Goal: Navigation & Orientation: Find specific page/section

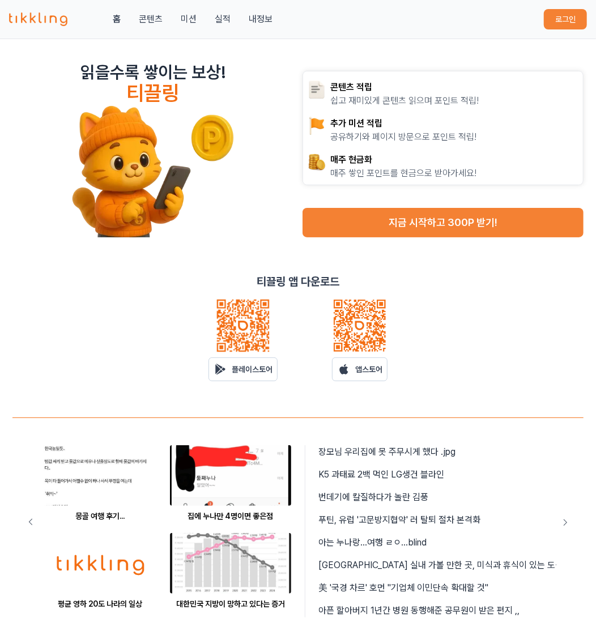
click at [555, 12] on button "로그인" at bounding box center [565, 19] width 43 height 20
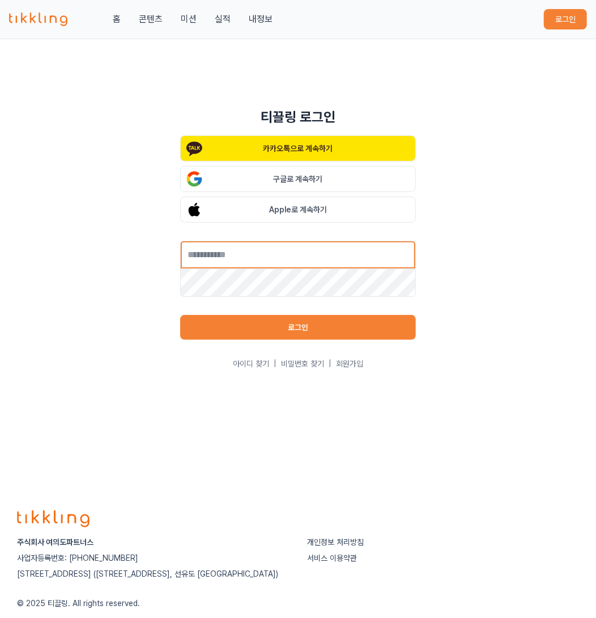
click at [312, 253] on input "text" at bounding box center [298, 255] width 236 height 28
type input "**********"
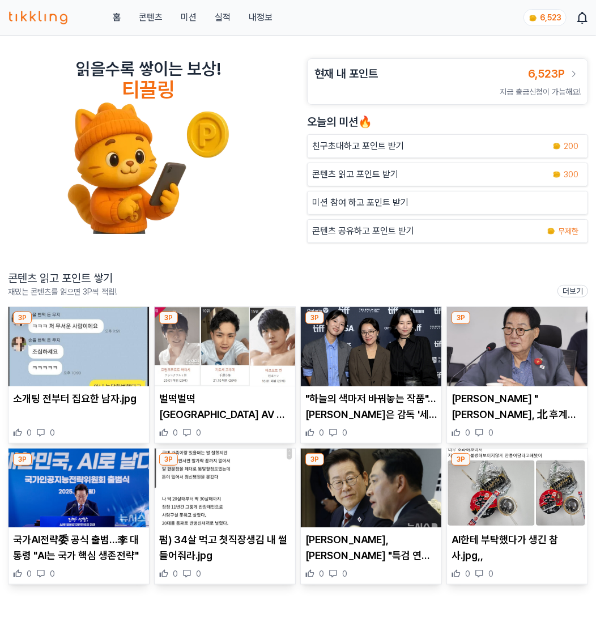
click at [160, 19] on link "콘텐츠" at bounding box center [151, 18] width 24 height 14
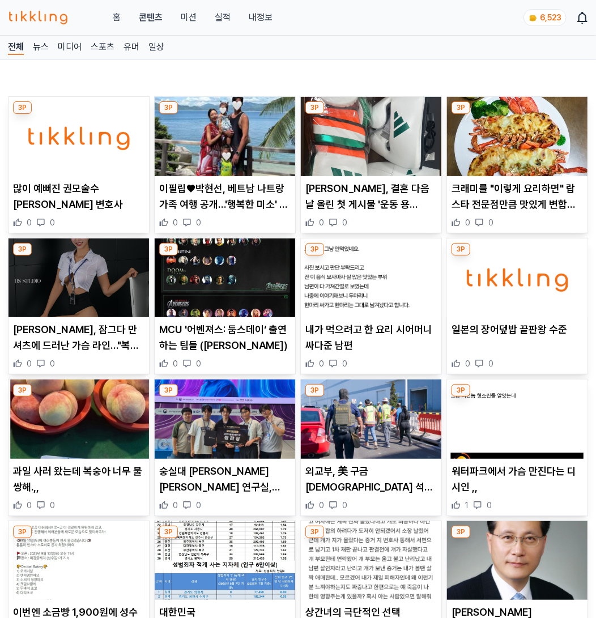
click at [98, 121] on img at bounding box center [79, 136] width 141 height 79
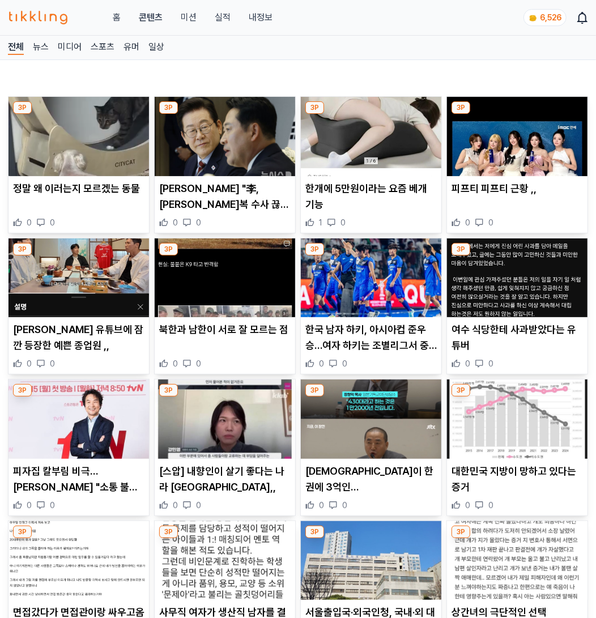
click at [227, 148] on img at bounding box center [225, 136] width 141 height 79
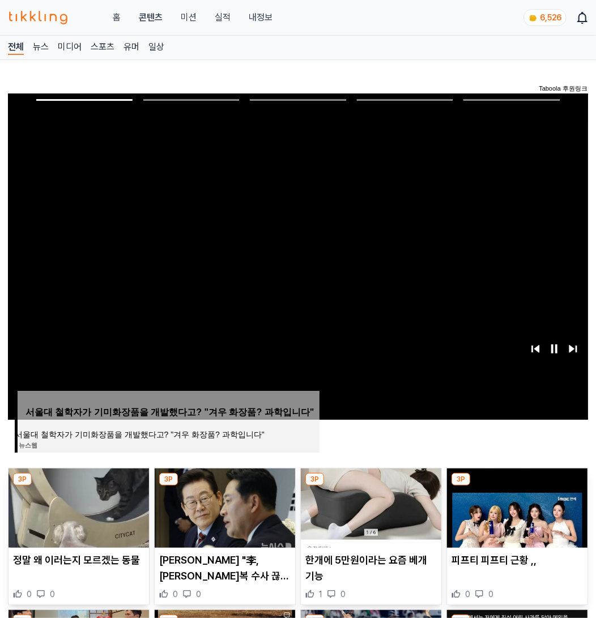
click at [108, 477] on img at bounding box center [79, 508] width 141 height 79
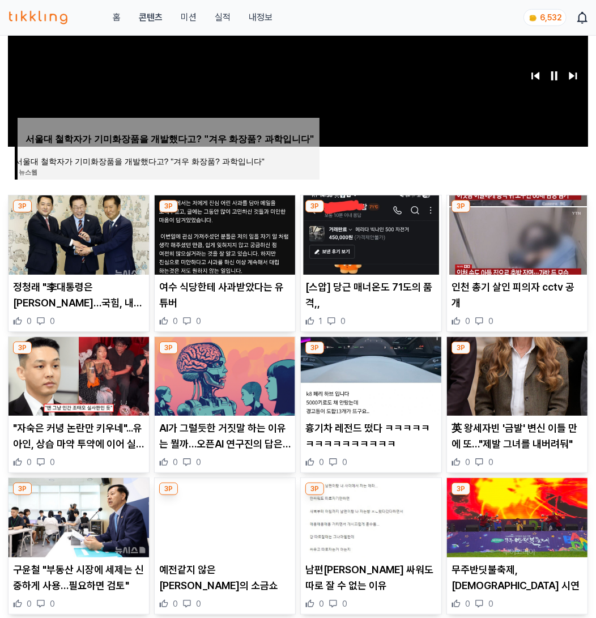
scroll to position [336, 0]
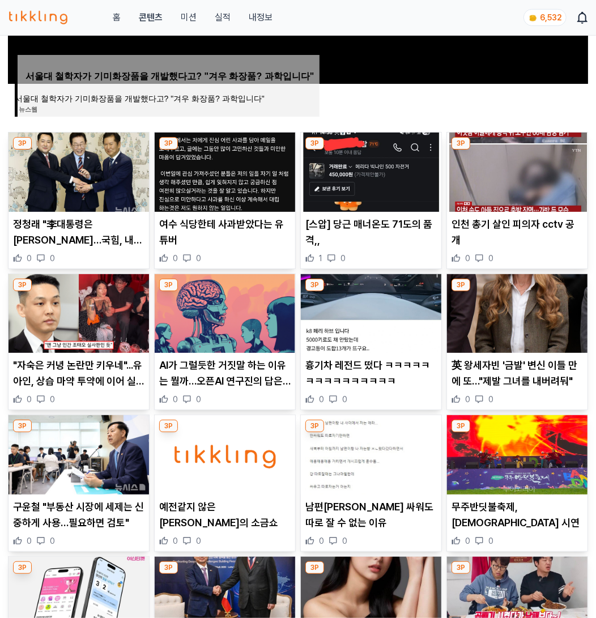
click at [99, 153] on img at bounding box center [79, 172] width 141 height 79
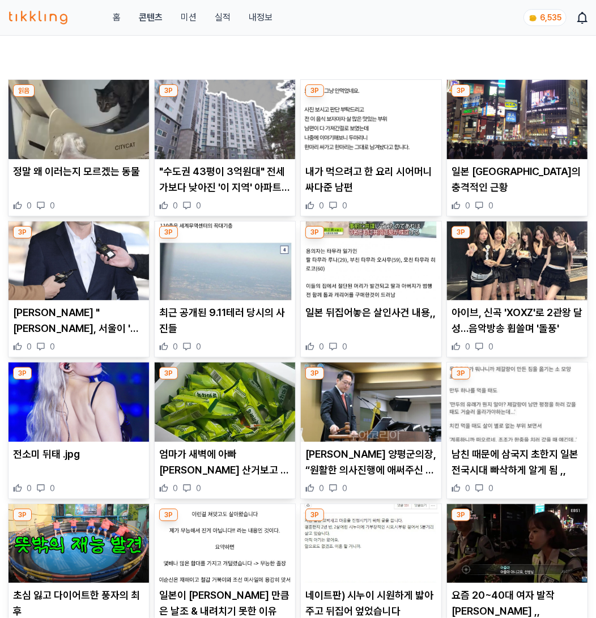
click at [386, 114] on img at bounding box center [371, 119] width 141 height 79
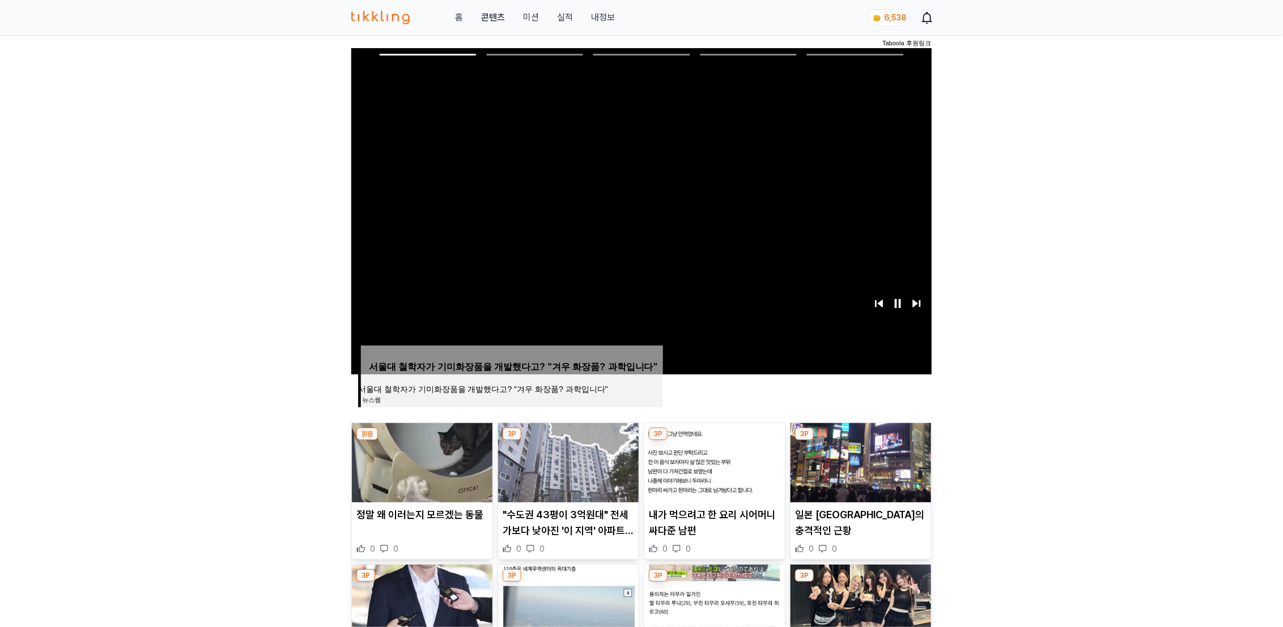
click at [872, 448] on img at bounding box center [861, 462] width 141 height 79
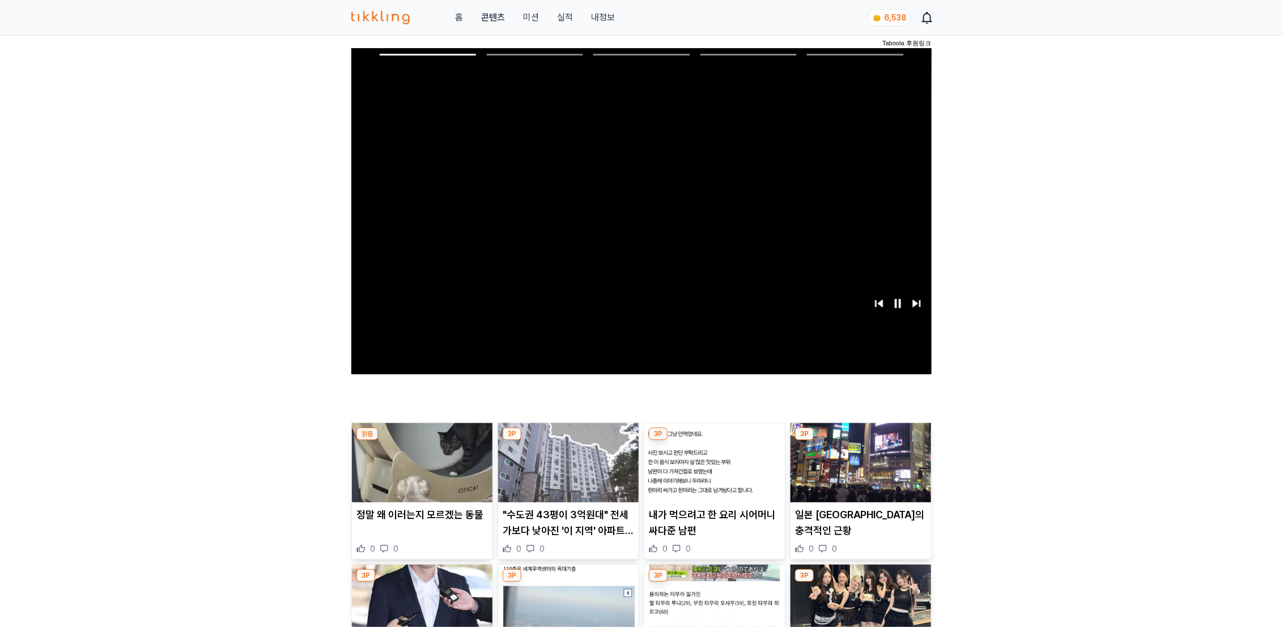
click at [410, 607] on img at bounding box center [422, 604] width 141 height 79
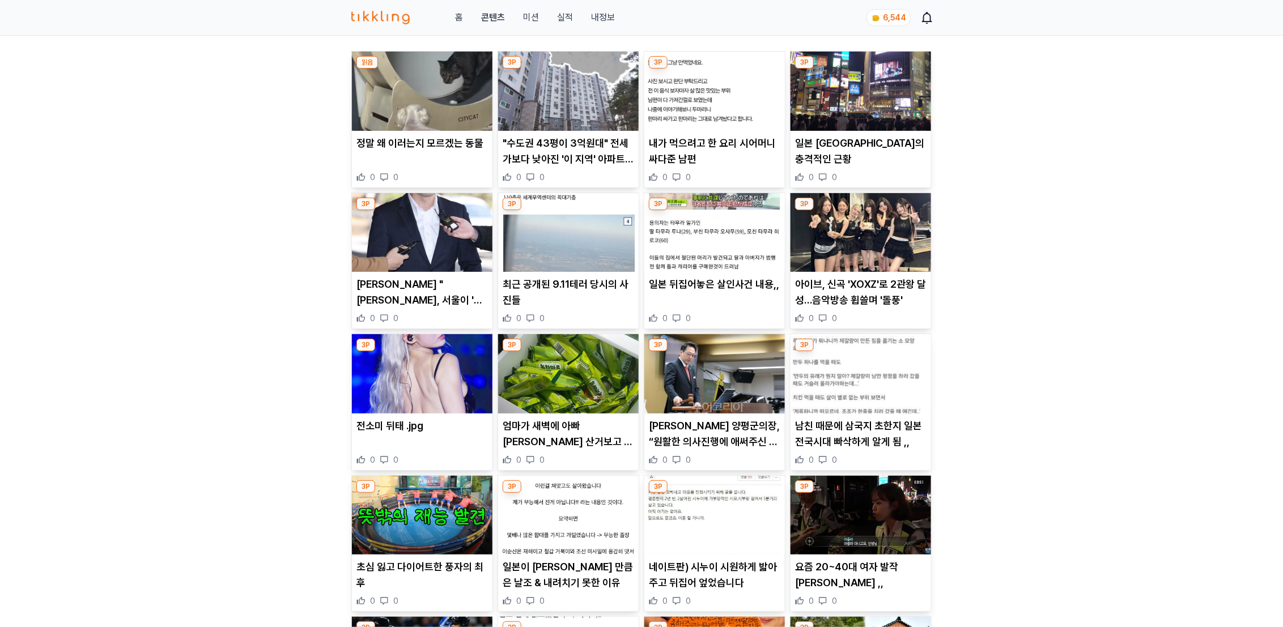
click at [553, 245] on img at bounding box center [568, 232] width 141 height 79
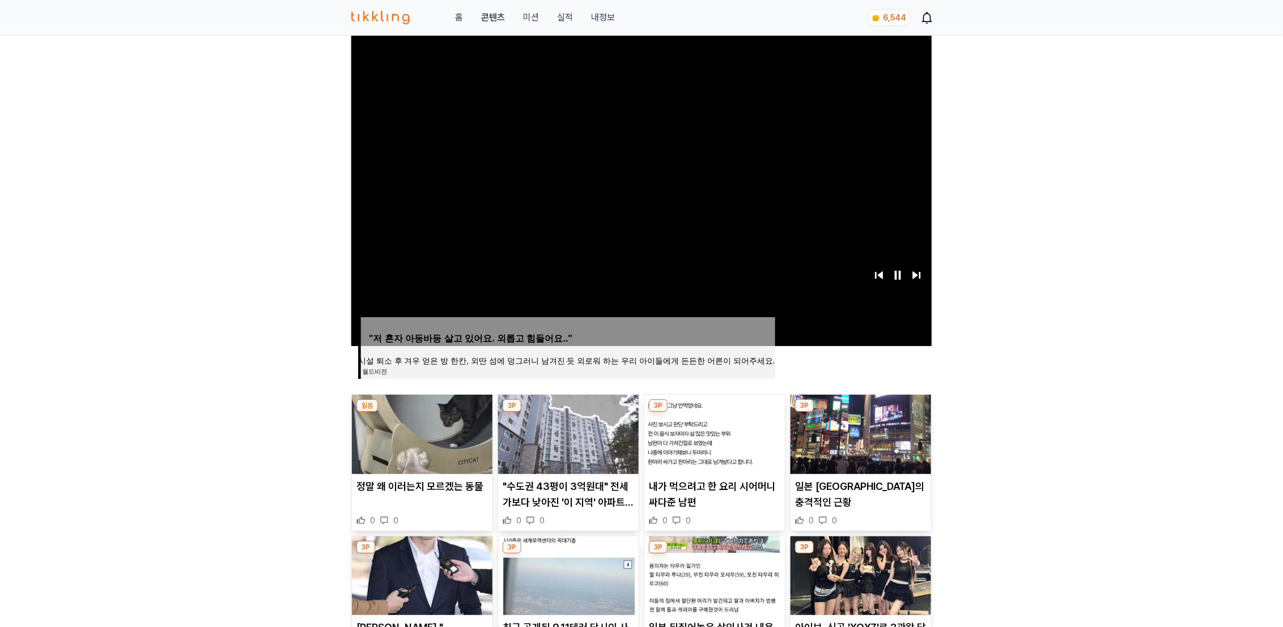
scroll to position [417, 0]
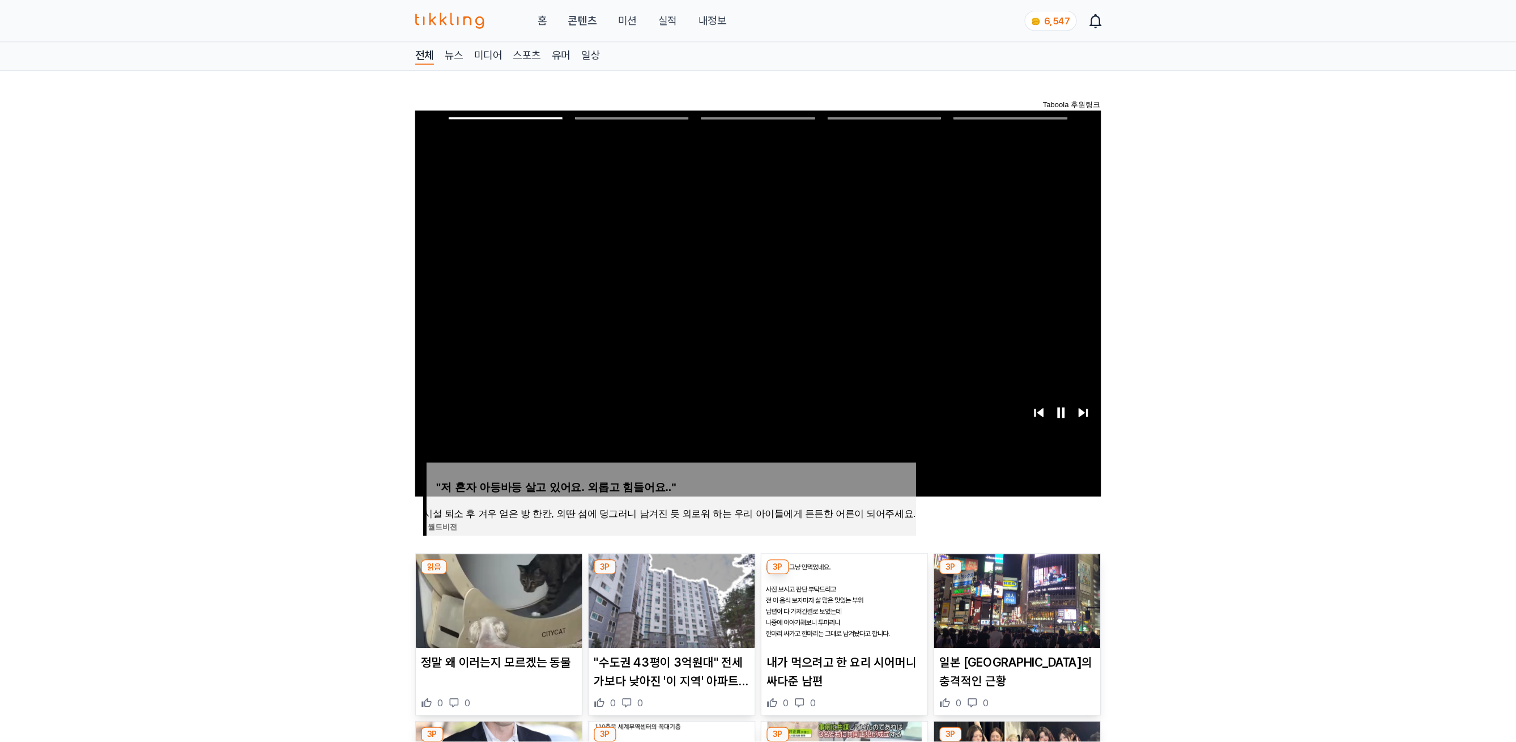
scroll to position [45, 0]
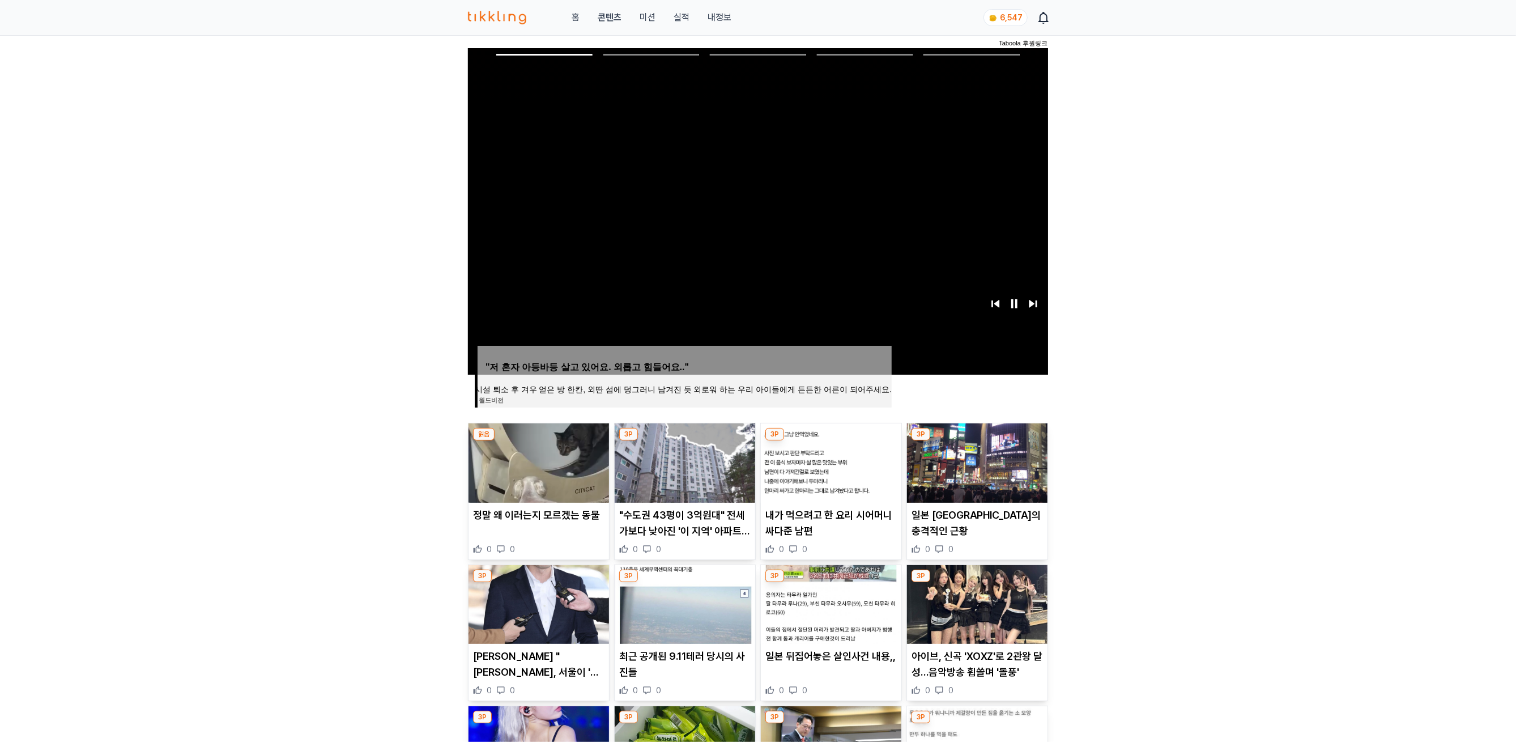
click at [937, 605] on img at bounding box center [977, 604] width 141 height 79
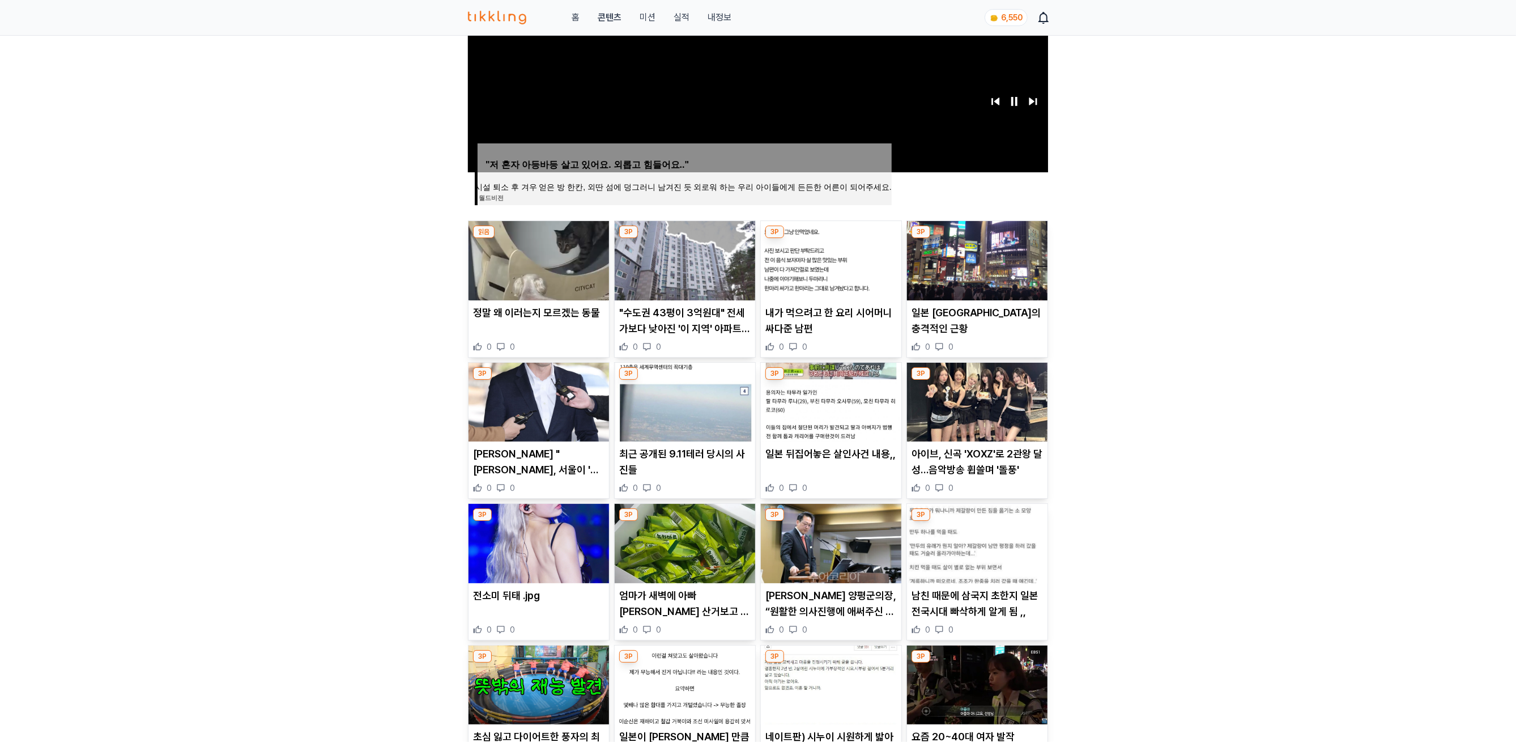
scroll to position [251, 0]
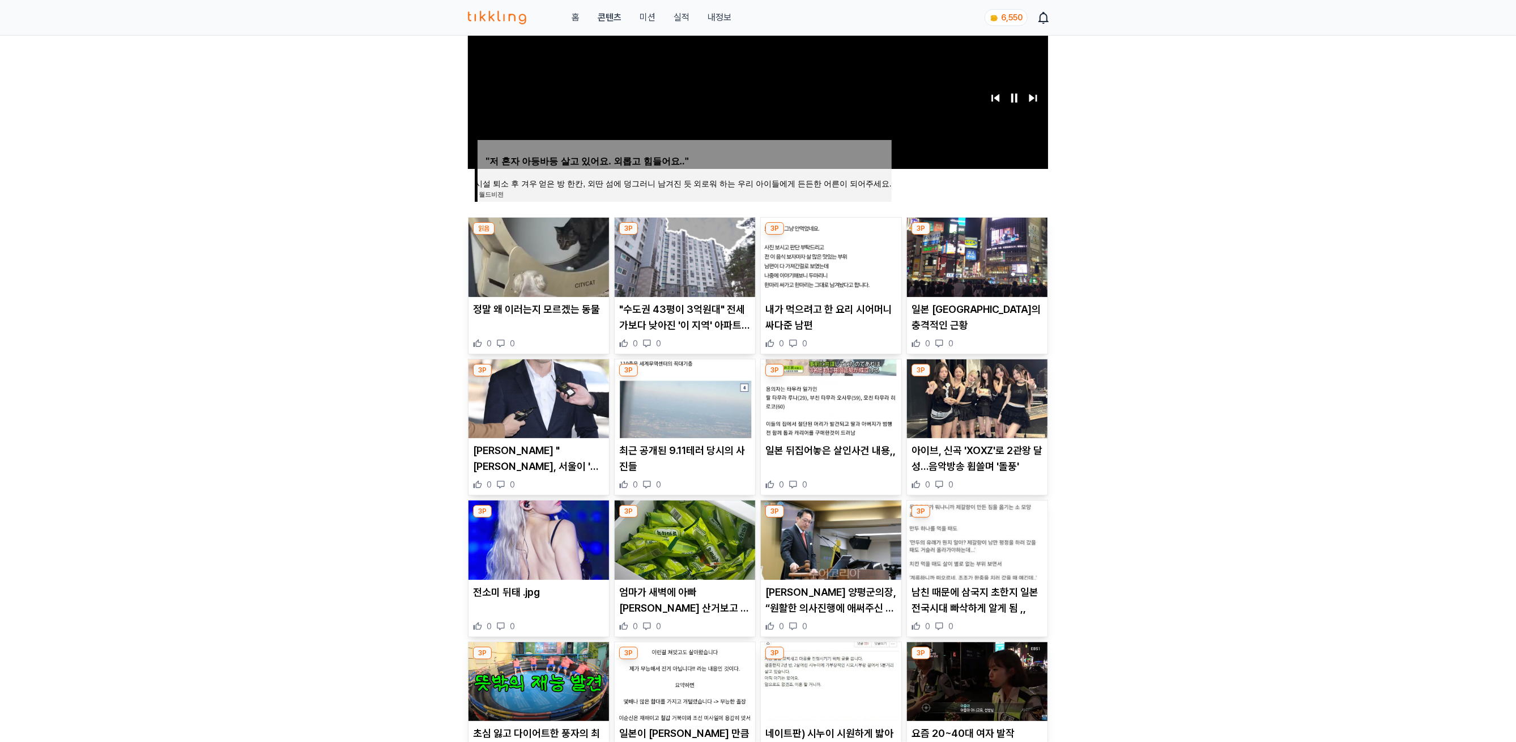
click at [541, 530] on img at bounding box center [539, 539] width 141 height 79
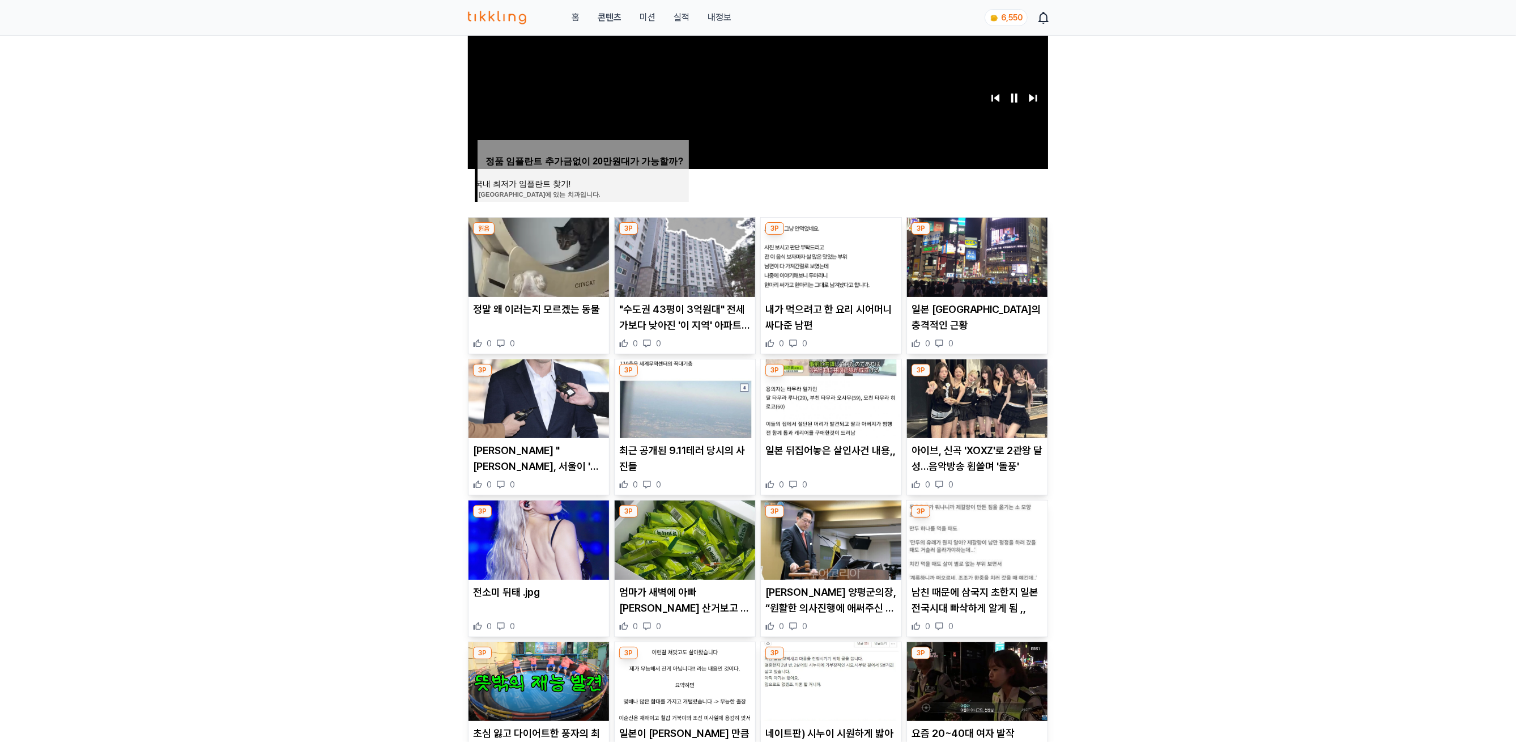
click at [695, 558] on img at bounding box center [685, 539] width 141 height 79
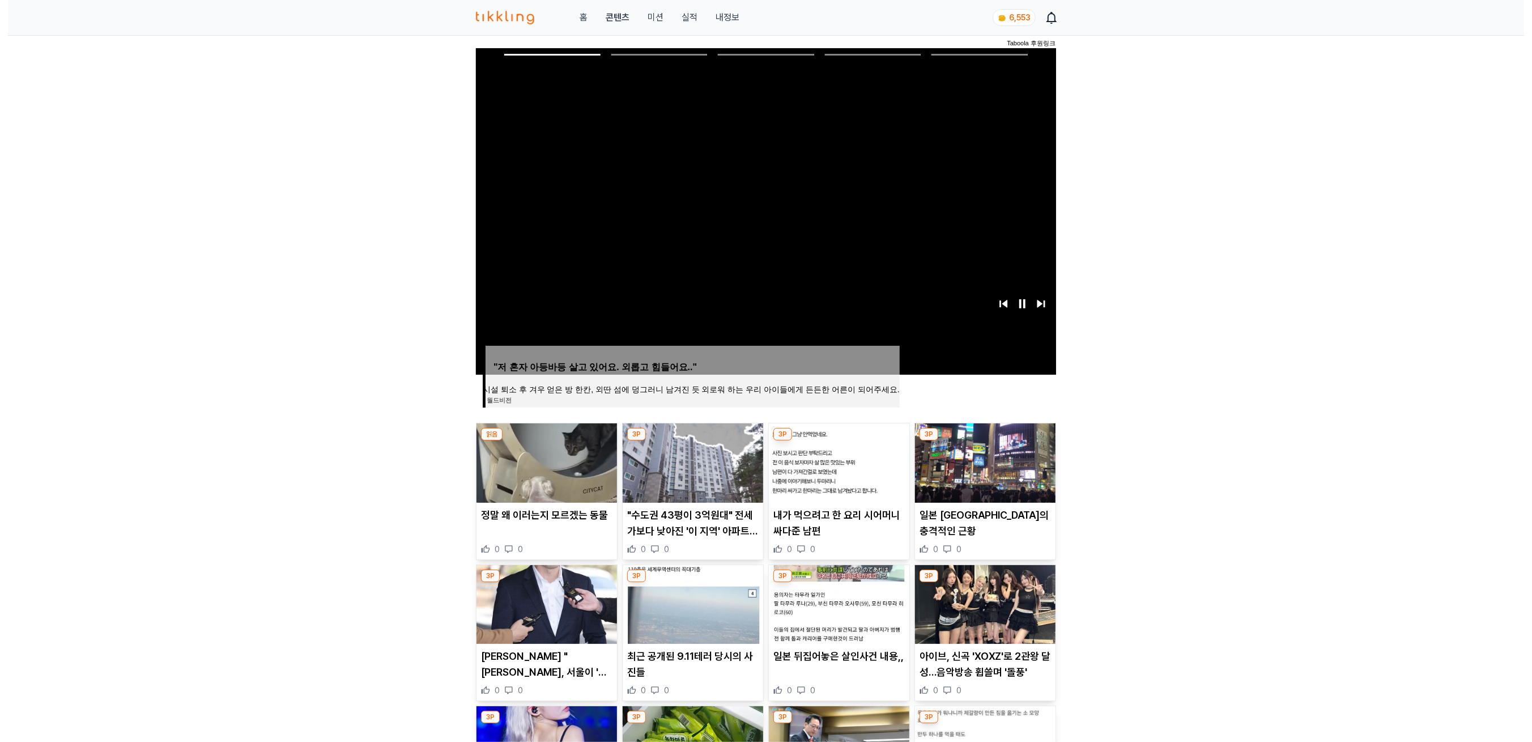
scroll to position [45, 0]
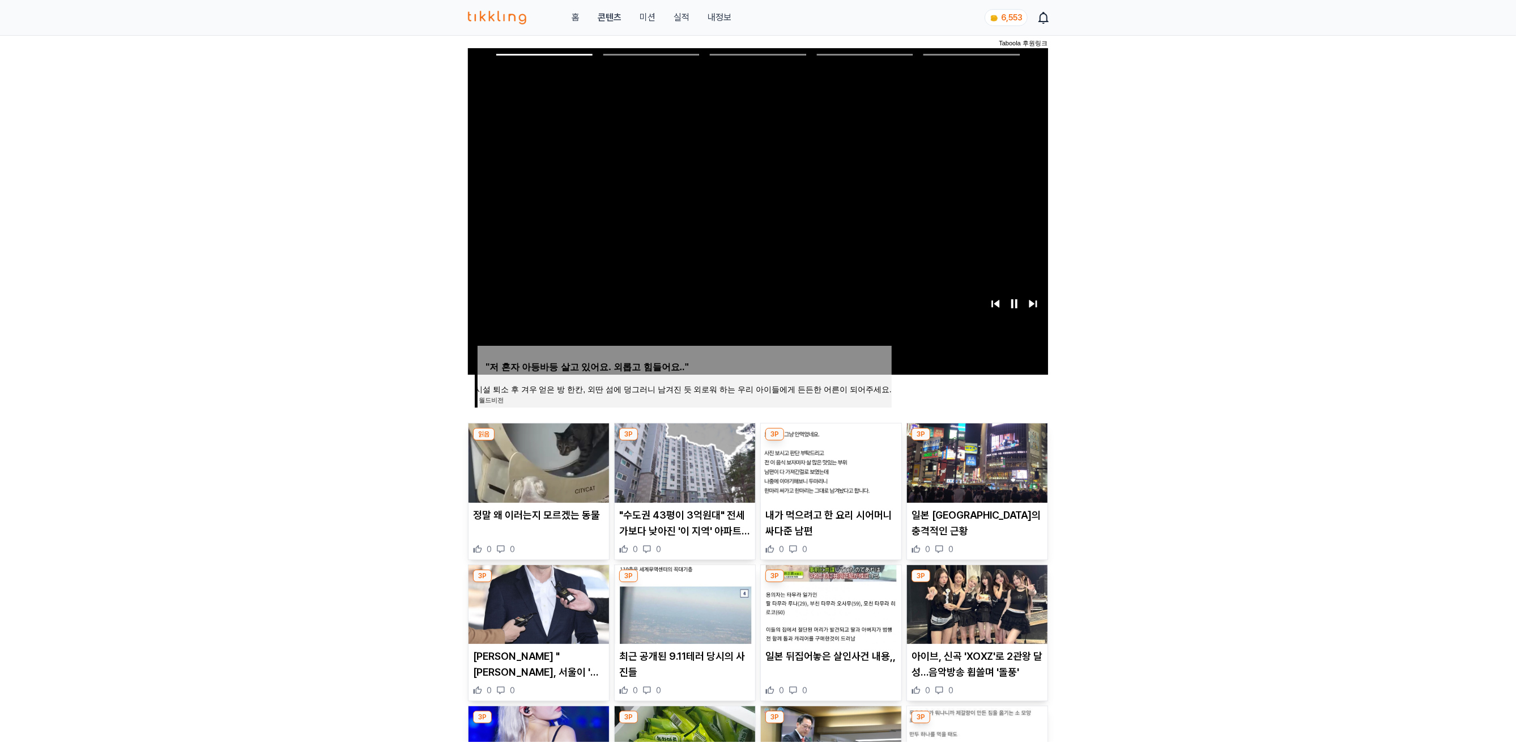
click at [728, 17] on link "내정보" at bounding box center [720, 18] width 24 height 14
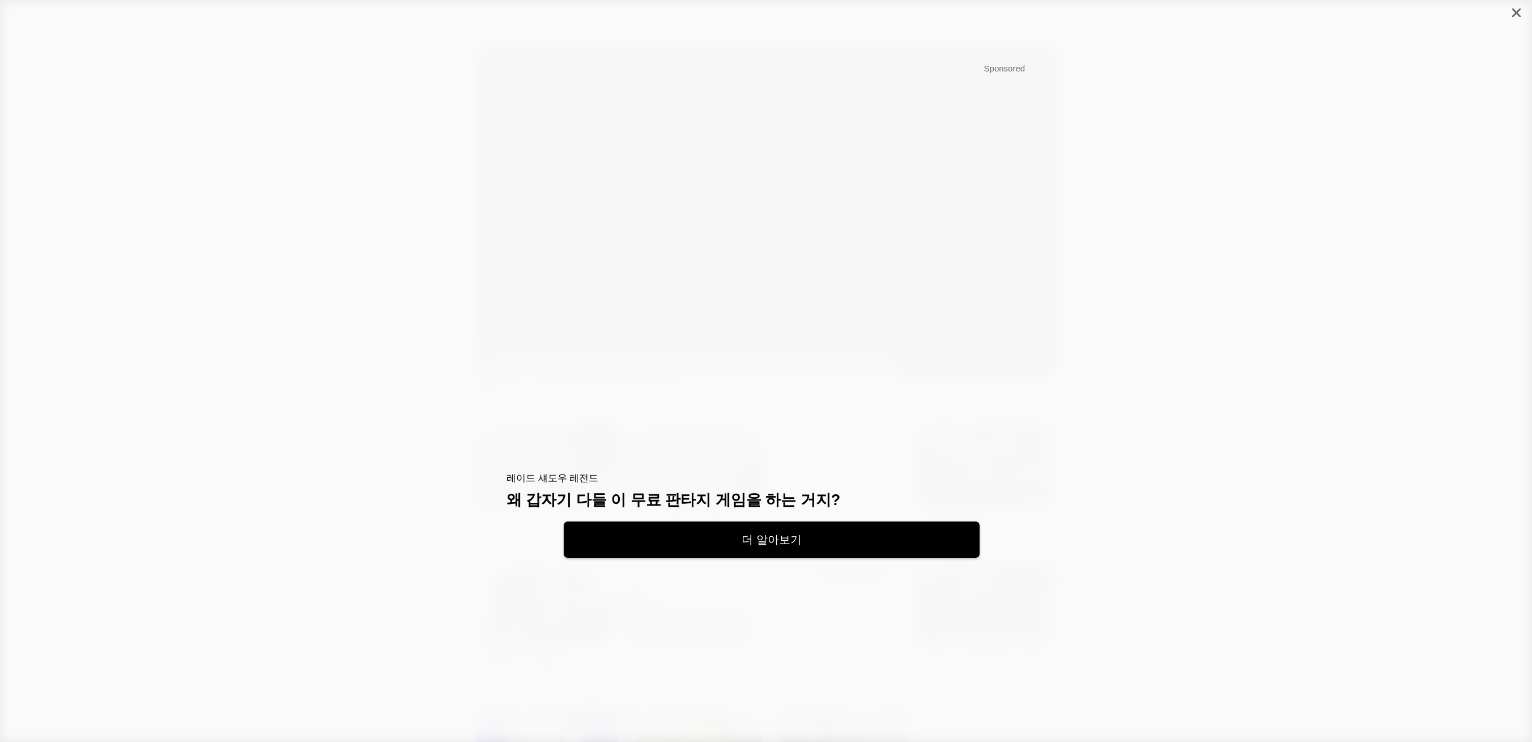
click at [1516, 14] on icon "close" at bounding box center [1517, 13] width 9 height 9
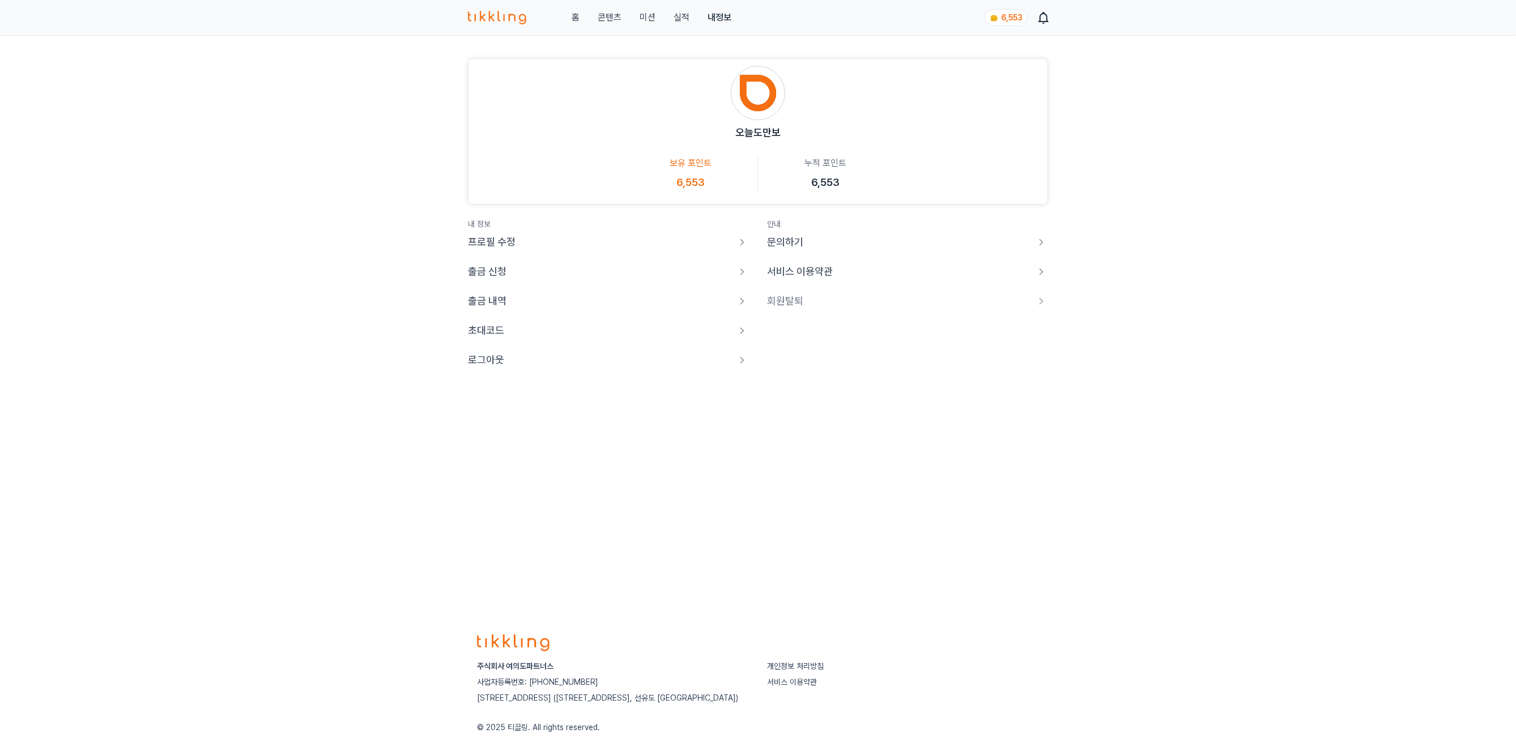
click at [495, 355] on p "로그아웃" at bounding box center [486, 360] width 36 height 16
